Goal: Navigation & Orientation: Find specific page/section

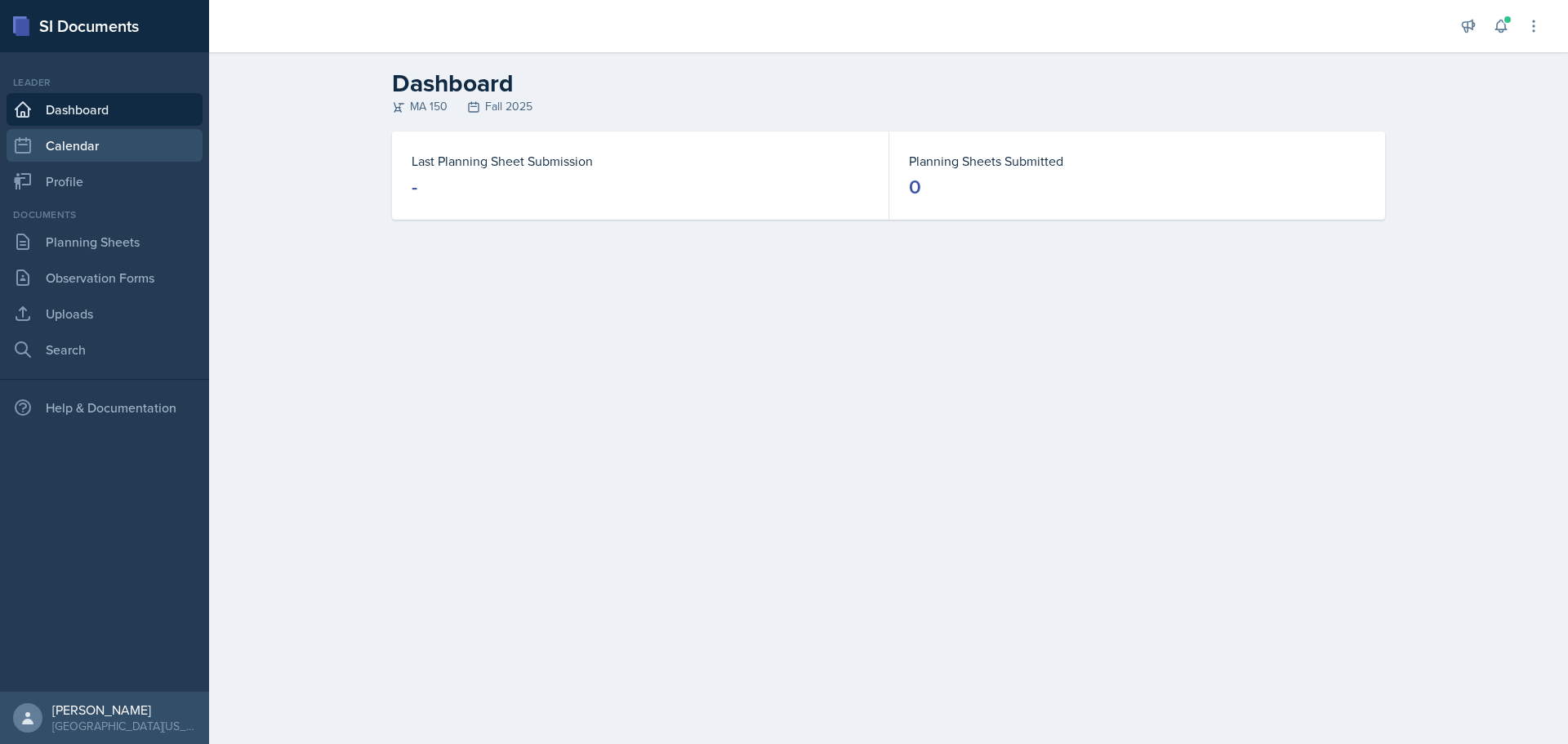
click at [92, 142] on link "Calendar" at bounding box center [104, 145] width 196 height 33
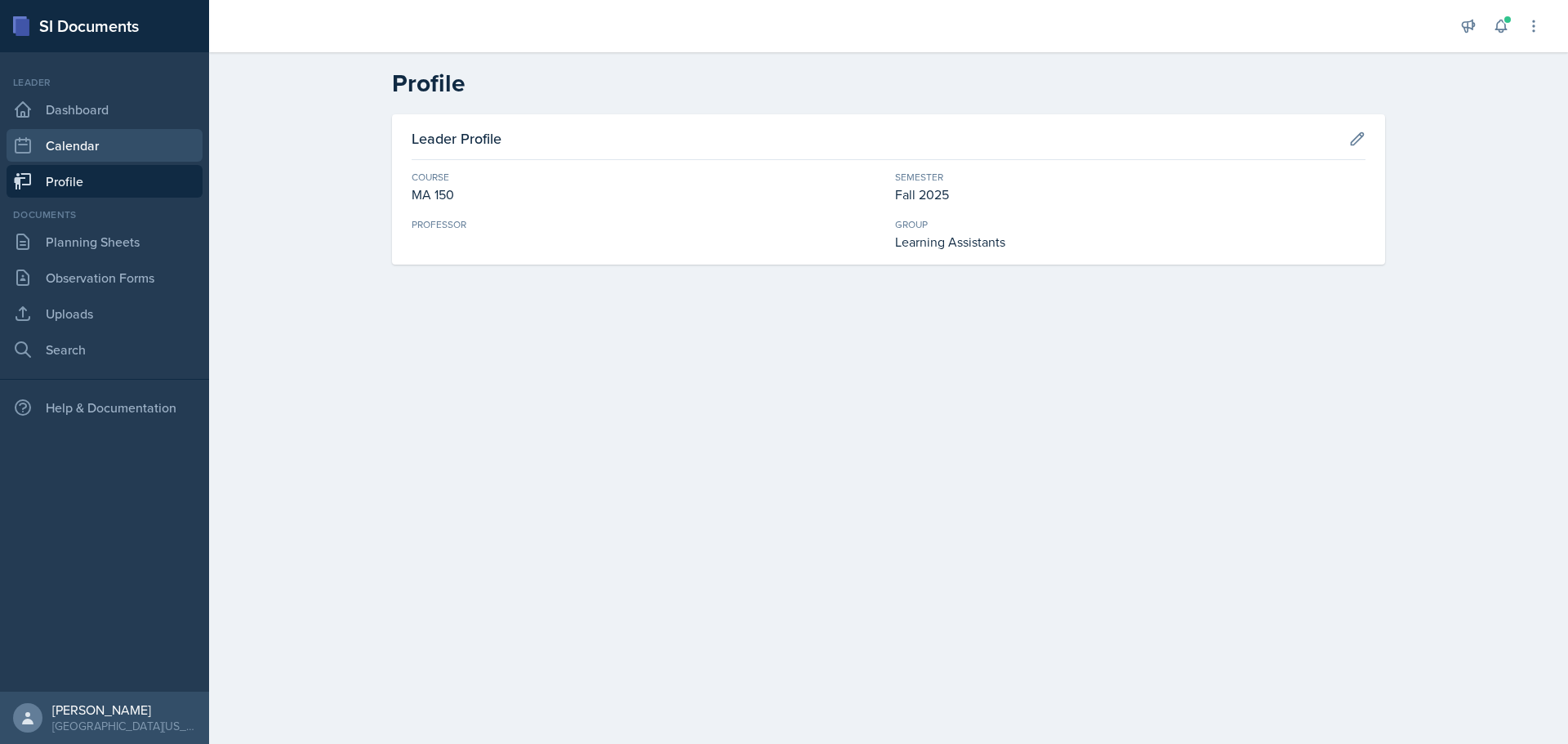
click at [84, 139] on link "Calendar" at bounding box center [104, 145] width 196 height 33
